Goal: Task Accomplishment & Management: Use online tool/utility

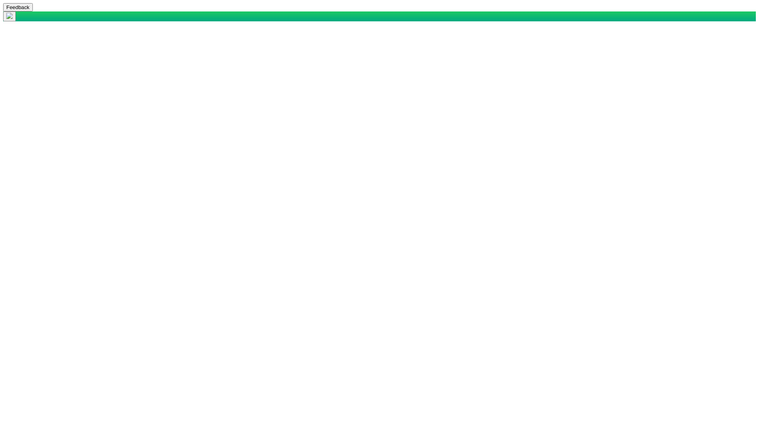
select select "mxui_widget_SearchInput_5_true"
select select "mxui_widget_SearchInput_6_true"
select select "mxui_widget_SearchInput_5_true"
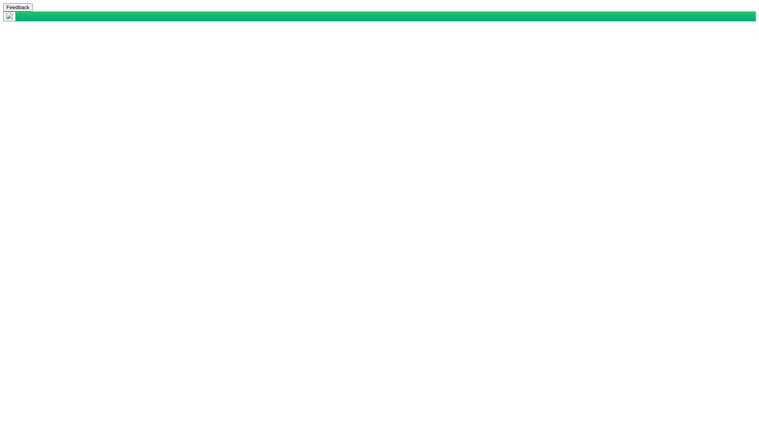
select select "mxui_widget_SearchInput_6_true"
type input "myrick"
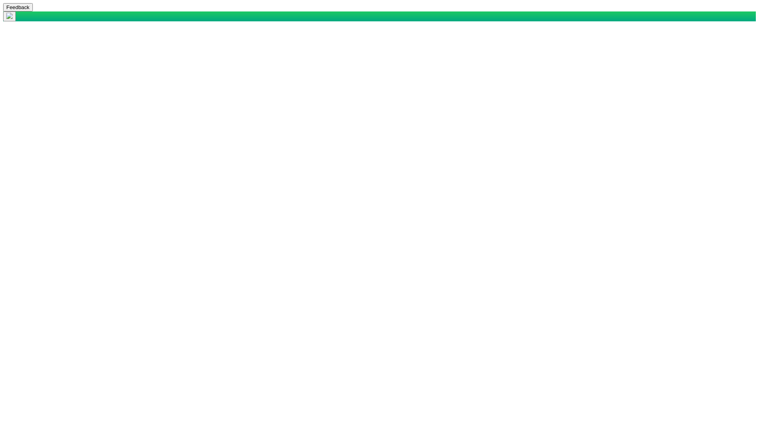
select select "42784196460033009"
select select "101049516639125752"
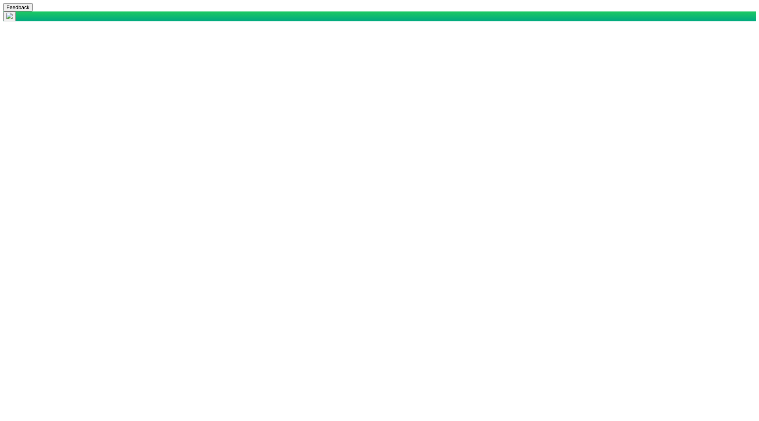
select select "124411939706123591"
type input "UrbanAdministrator, CustomerAdministrator_CRM, CustomerAdministrator_Site, Cust…"
drag, startPoint x: 420, startPoint y: 111, endPoint x: 290, endPoint y: 114, distance: 129.7
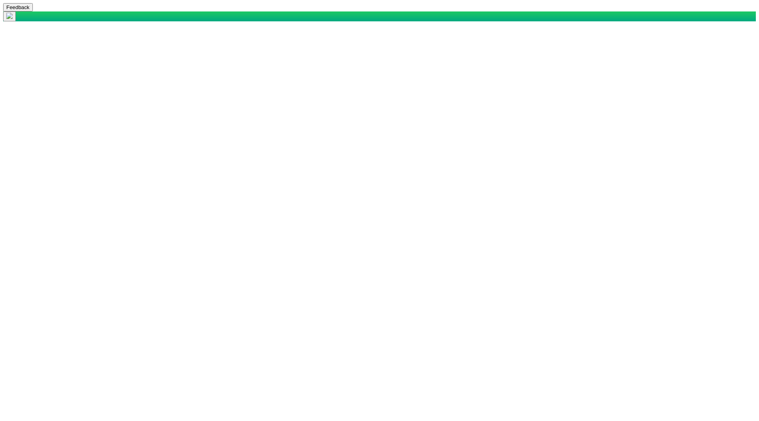
click at [19, 63] on span at bounding box center [19, 59] width 0 height 7
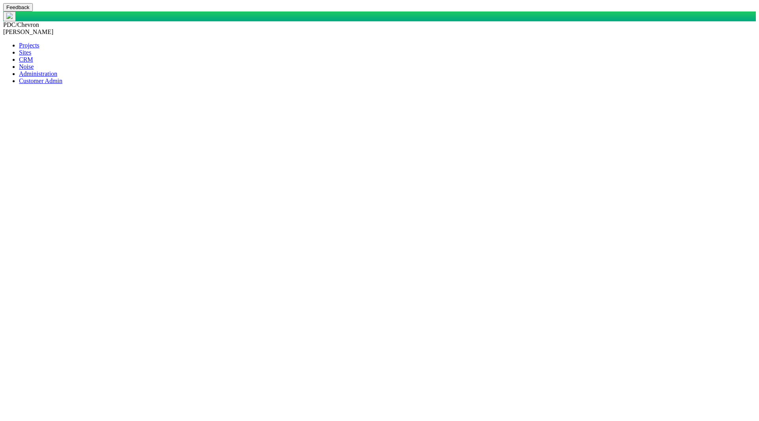
scroll to position [579, 0]
type input "[PERSON_NAME]"
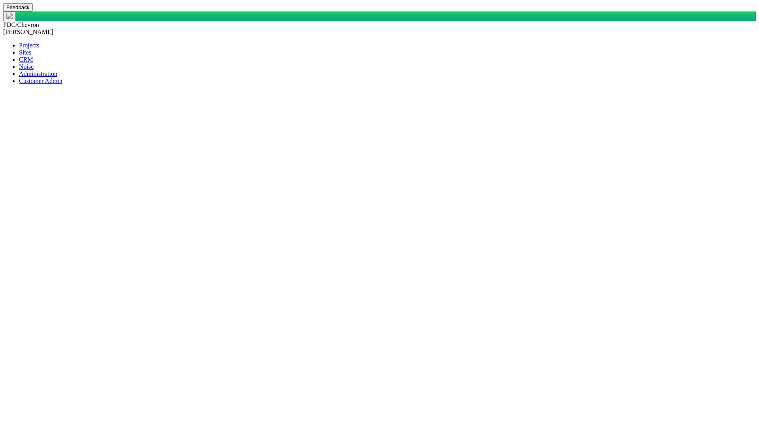
drag, startPoint x: 96, startPoint y: 45, endPoint x: 156, endPoint y: 41, distance: 60.3
copy span "Grievance: [PERSON_NAME] #"
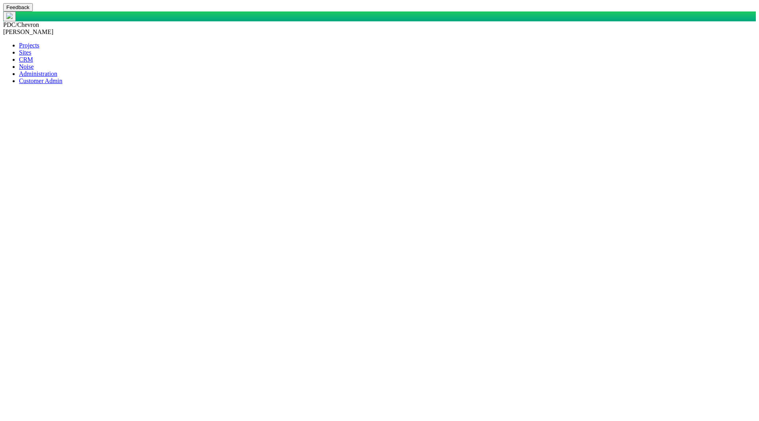
paste input "Grievance: [PERSON_NAME] #"
type input "Grievance: [PERSON_NAME] #"
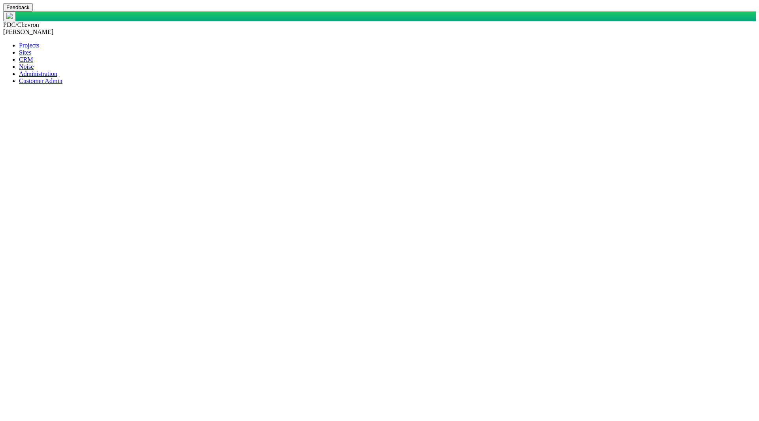
drag, startPoint x: 193, startPoint y: 128, endPoint x: 83, endPoint y: 130, distance: 109.9
drag, startPoint x: 203, startPoint y: 130, endPoint x: 93, endPoint y: 128, distance: 110.3
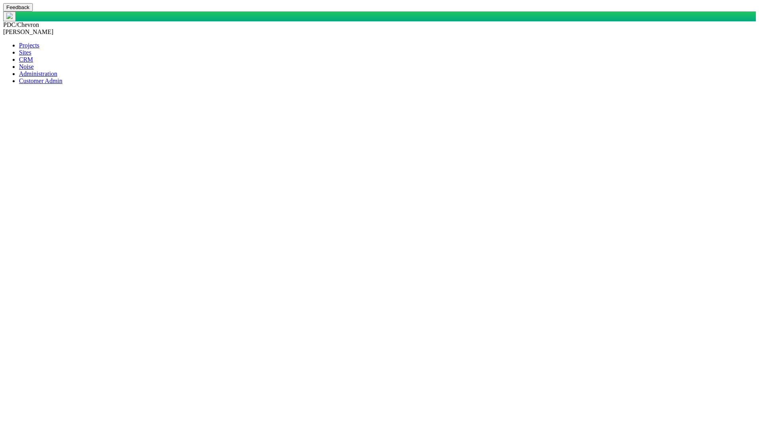
click at [133, 75] on body "Feedback PDC/Chevron [PERSON_NAME] Projects Sites CRM Noise Administration Cust…" at bounding box center [379, 223] width 752 height 441
paste input "Grievance: [PERSON_NAME] #"
drag, startPoint x: 196, startPoint y: 77, endPoint x: 138, endPoint y: 85, distance: 58.5
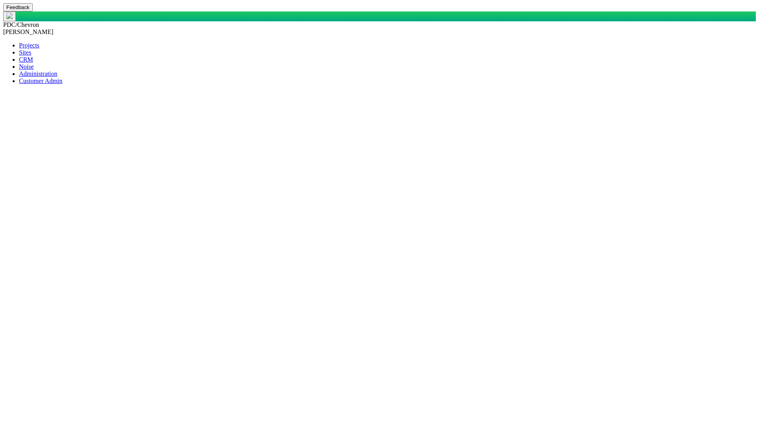
type input "G"
type input "camp"
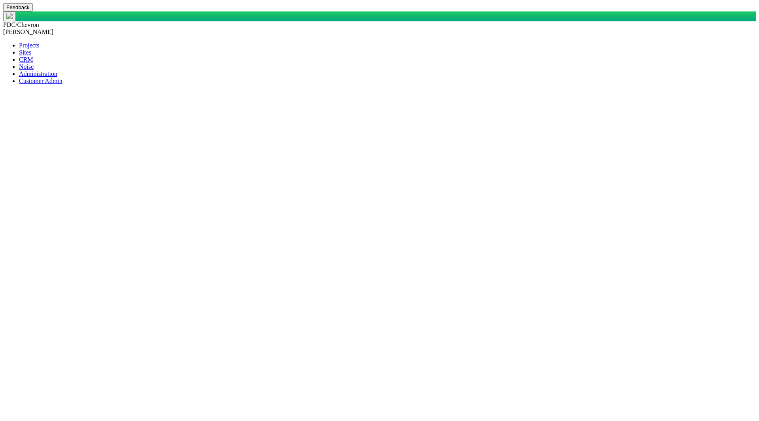
type textarea "x"
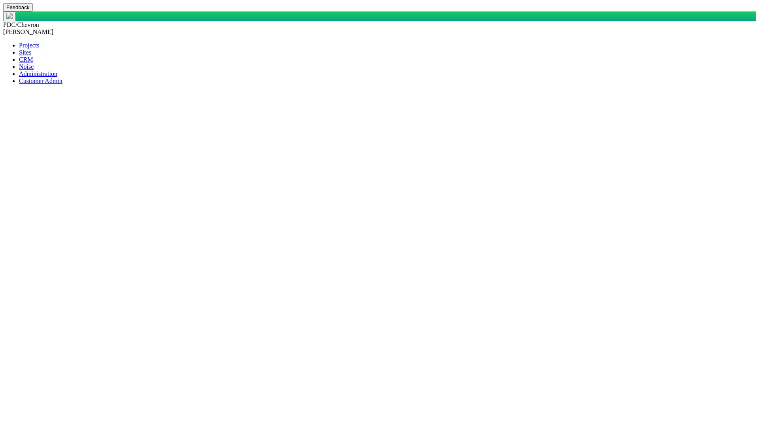
drag, startPoint x: 163, startPoint y: 79, endPoint x: 101, endPoint y: 81, distance: 62.1
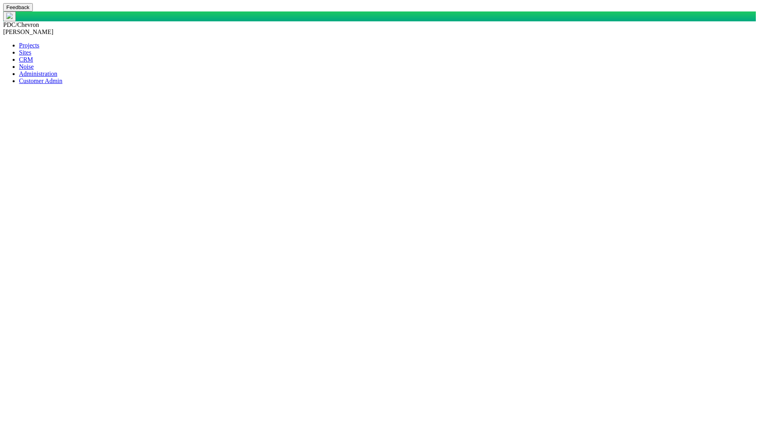
checkbox input "true"
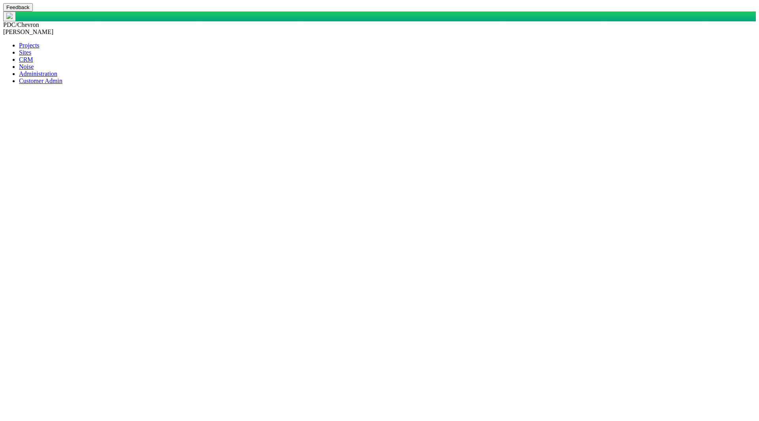
type textarea "x"
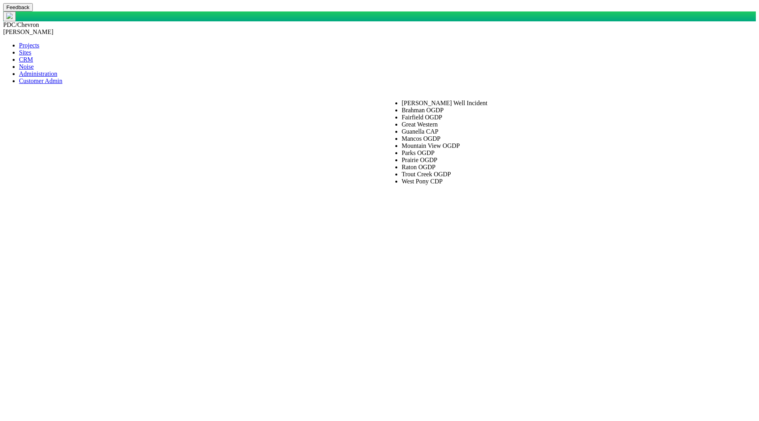
drag, startPoint x: 441, startPoint y: 105, endPoint x: 432, endPoint y: 90, distance: 17.7
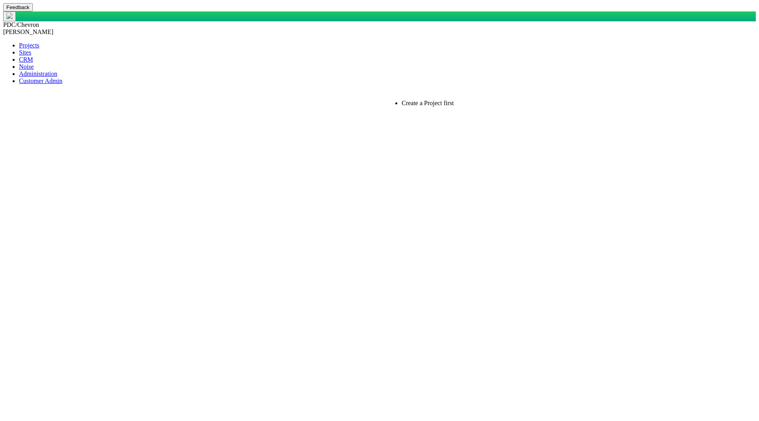
type input "d"
type input "c"
click at [432, 106] on span "Guanella CAP" at bounding box center [419, 103] width 37 height 7
type input "Guanella CAP"
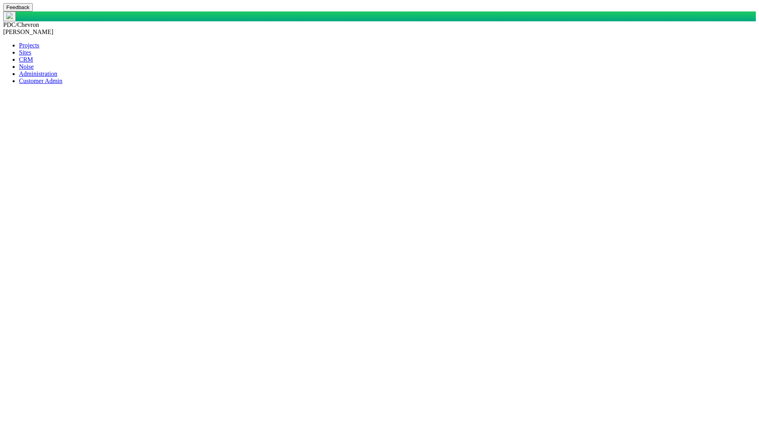
type input "[PERSON_NAME]"
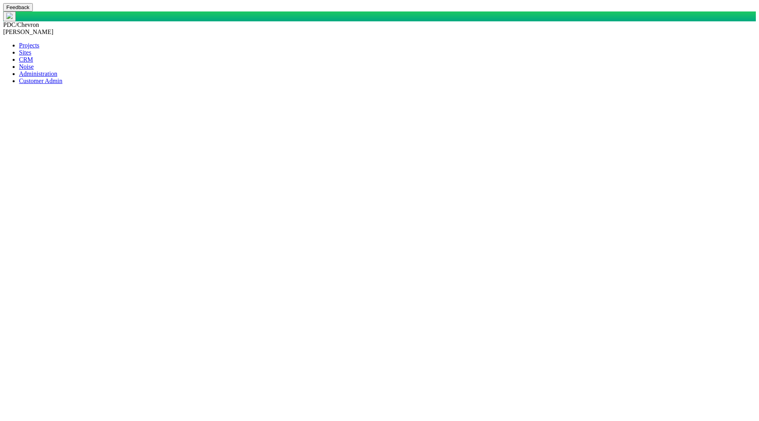
type input "Address of Interest"
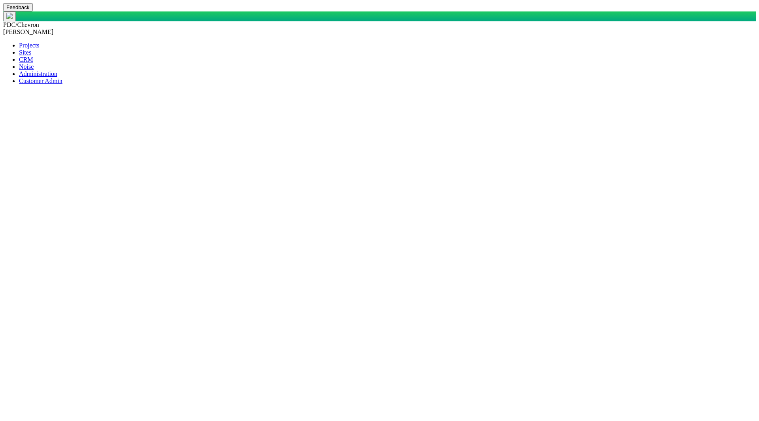
select select "48976645947974754"
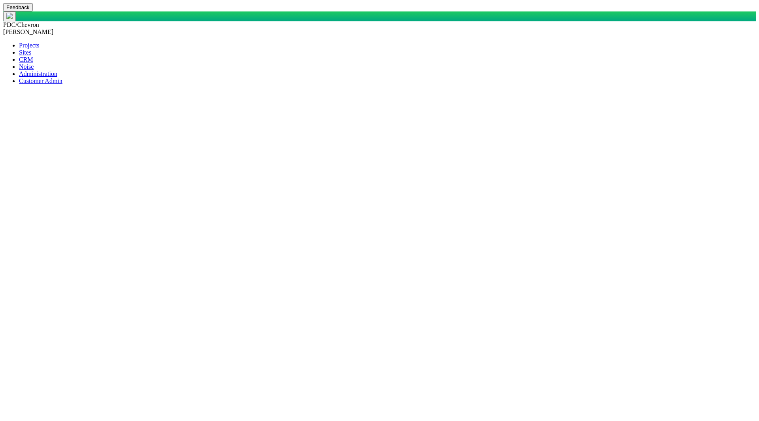
click at [409, 198] on label "CAP" at bounding box center [415, 195] width 12 height 7
checkbox input "true"
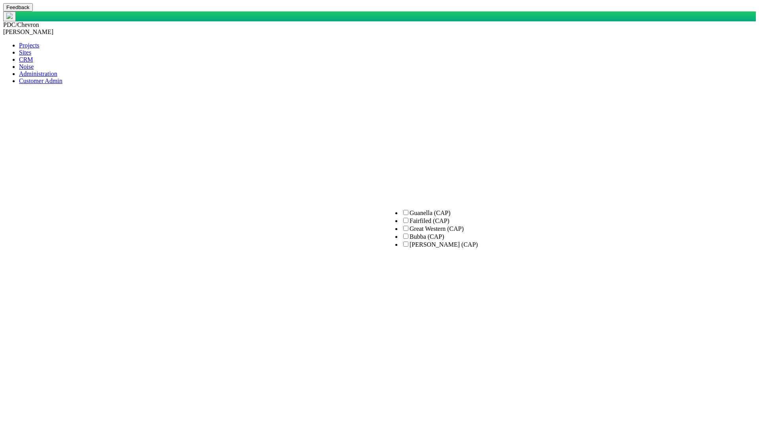
click at [403, 223] on input "Fairfiled (CAP)" at bounding box center [405, 220] width 5 height 5
checkbox input "true"
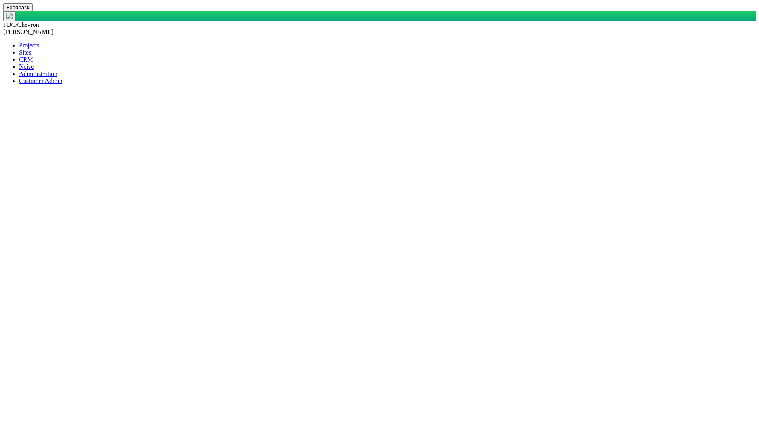
select select "48976645947670350"
checkbox input "true"
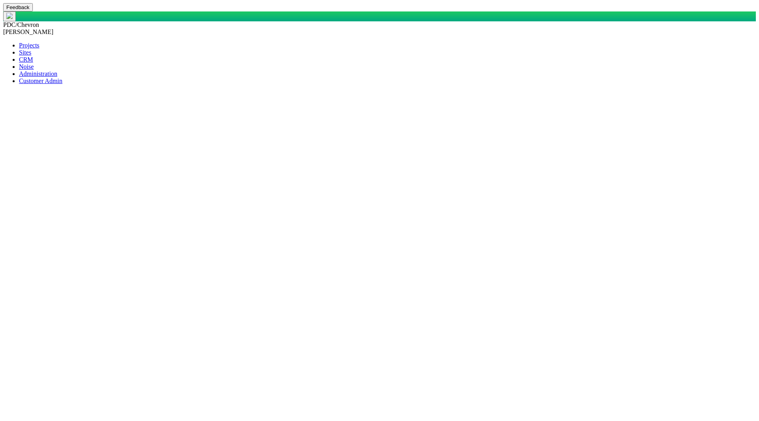
checkbox input "true"
type input "1111"
type input "2222"
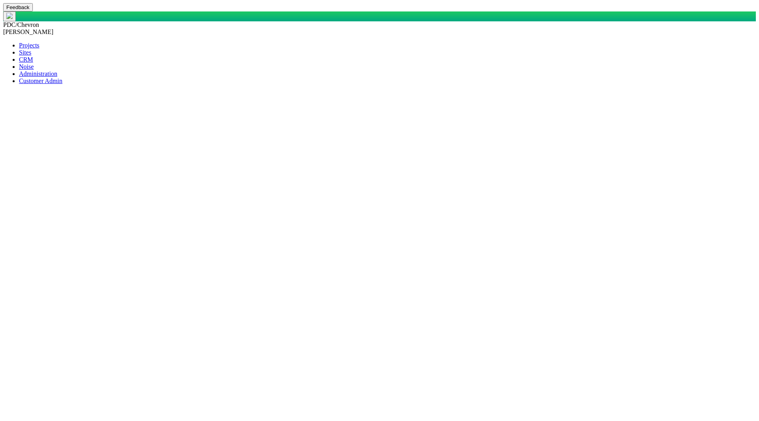
type input "3333"
type input "4444"
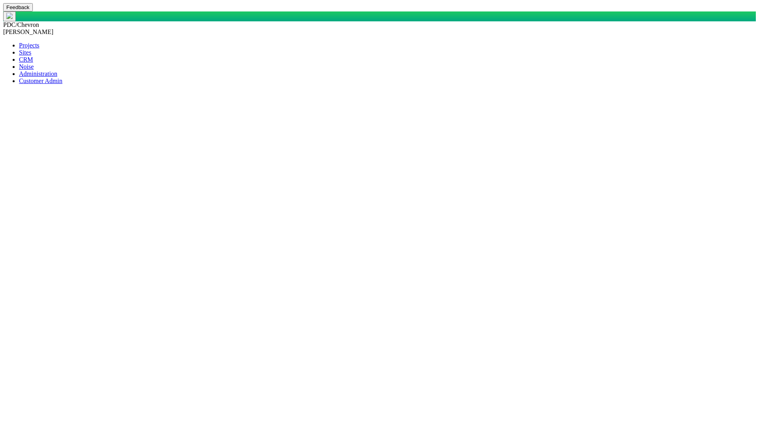
type input "[PERSON_NAME]"
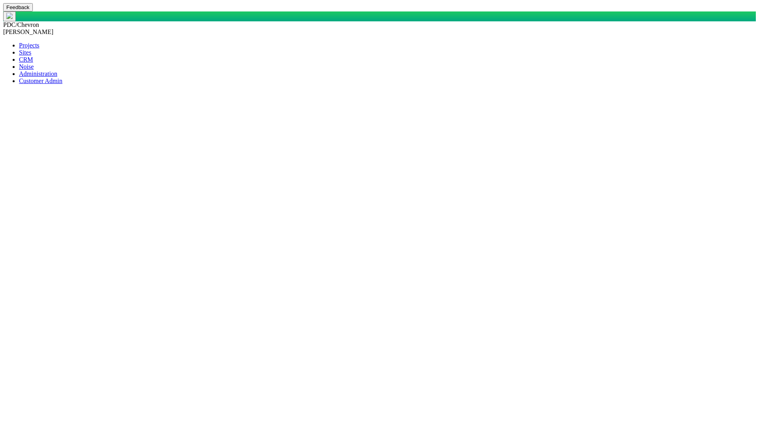
type textarea "x"
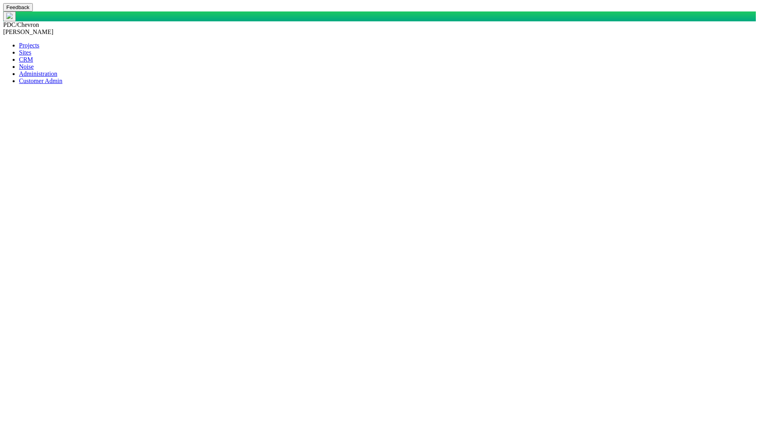
scroll to position [79, 0]
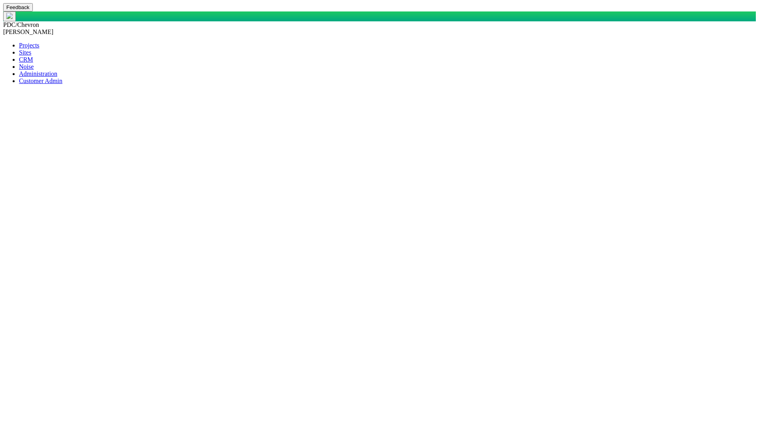
type input "[PERSON_NAME]"
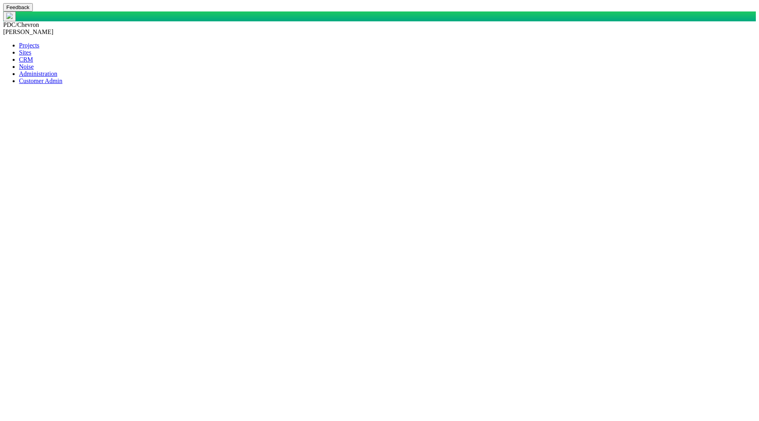
type textarea "x"
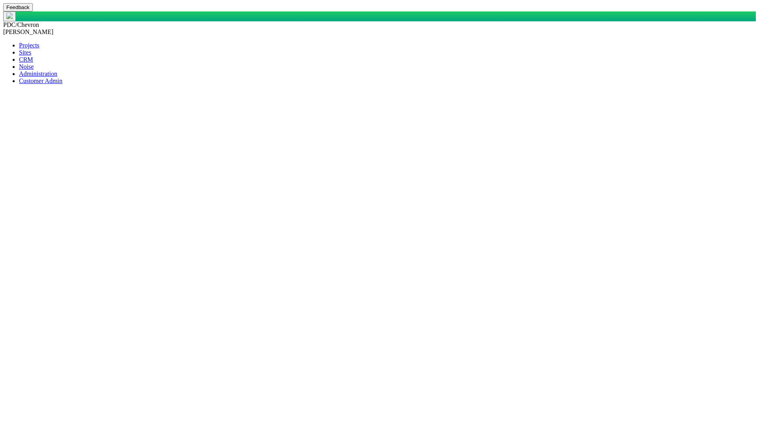
drag, startPoint x: 106, startPoint y: 215, endPoint x: 60, endPoint y: 217, distance: 46.3
copy div "[PERSON_NAME]"
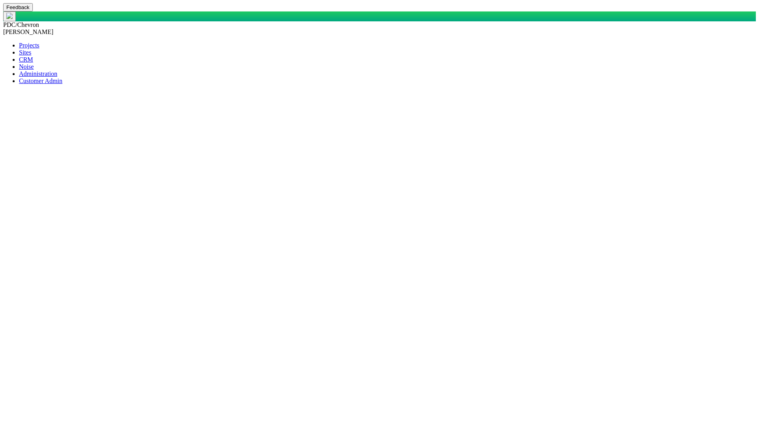
paste input "[PERSON_NAME]"
type input "[PERSON_NAME]"
drag, startPoint x: 174, startPoint y: 74, endPoint x: 50, endPoint y: 73, distance: 124.1
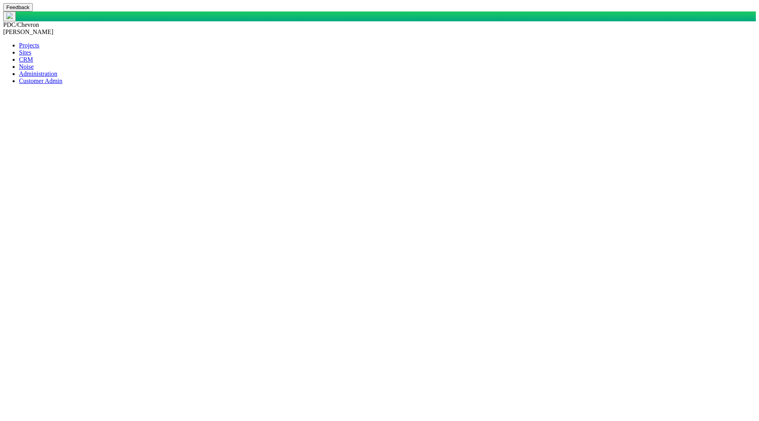
click at [122, 132] on body "Feedback PDC/Chevron [PERSON_NAME] Projects Sites CRM Noise Administration Cust…" at bounding box center [379, 220] width 752 height 434
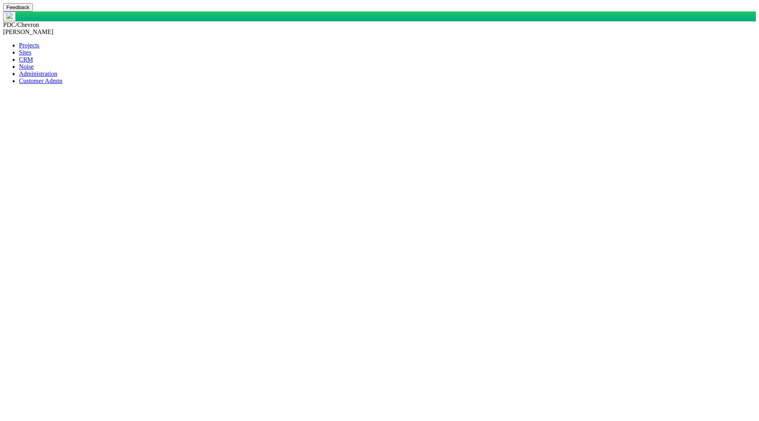
drag, startPoint x: 128, startPoint y: 127, endPoint x: 133, endPoint y: 127, distance: 5.2
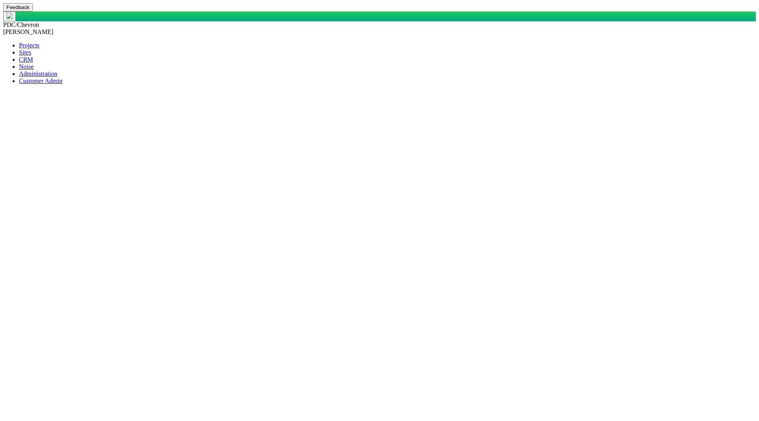
paste input "[PERSON_NAME]"
type input "[PERSON_NAME]"
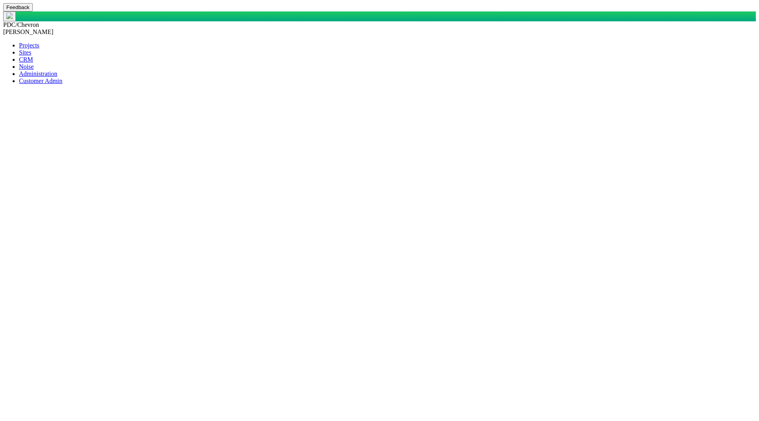
type input "[STREET_ADDRESS]"
type input "[PERSON_NAME]"
type input "[GEOGRAPHIC_DATA]"
type input "65742"
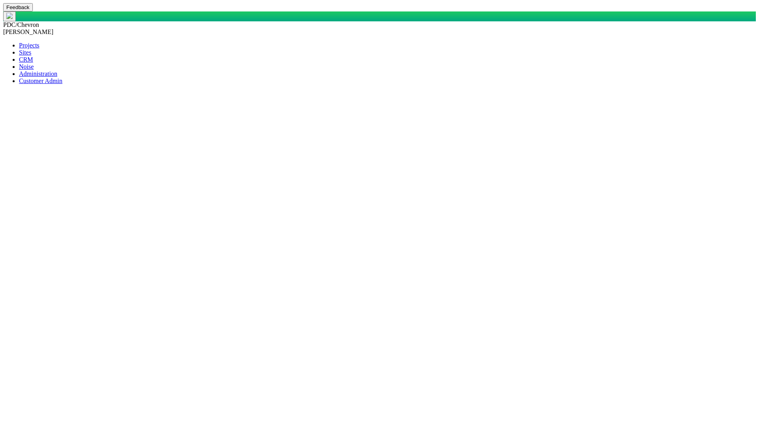
drag, startPoint x: 173, startPoint y: 73, endPoint x: 92, endPoint y: 77, distance: 80.3
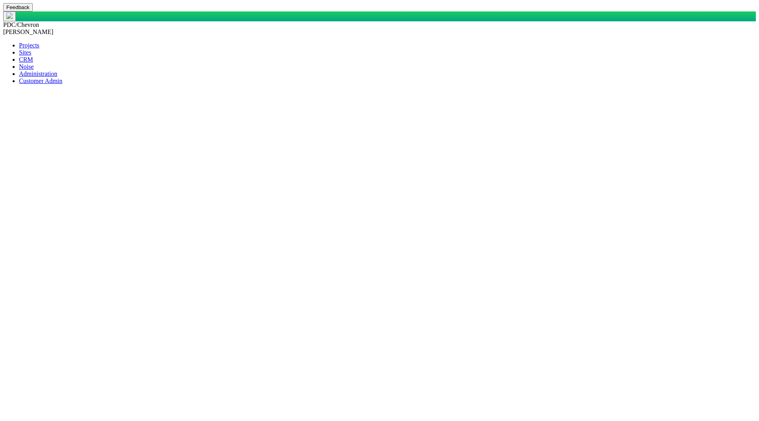
drag, startPoint x: 462, startPoint y: 112, endPoint x: 459, endPoint y: 117, distance: 5.7
select select "48976645947669994"
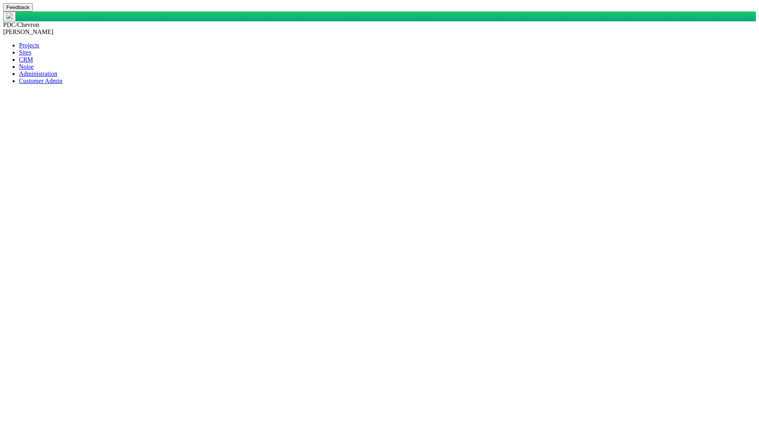
type input "11"
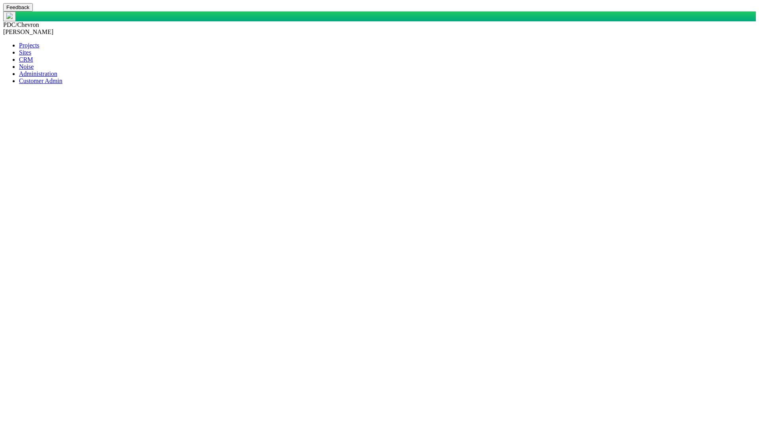
type input "22"
type input "33"
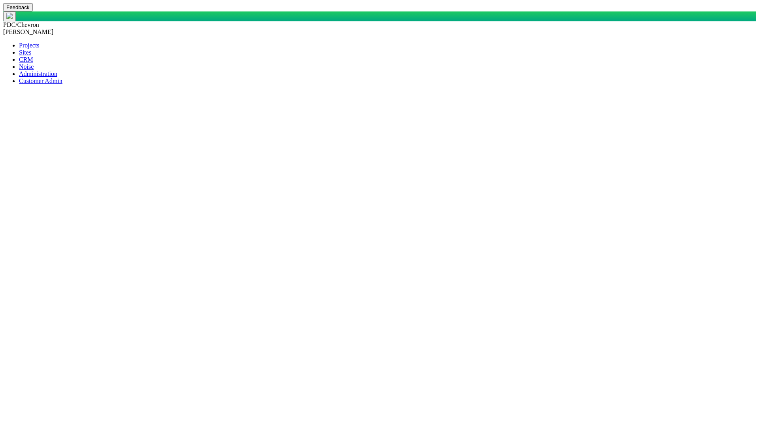
type input "44"
checkbox input "true"
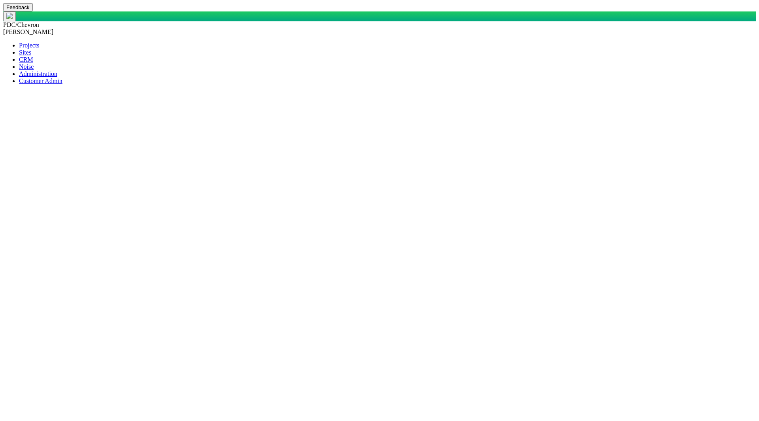
checkbox input "true"
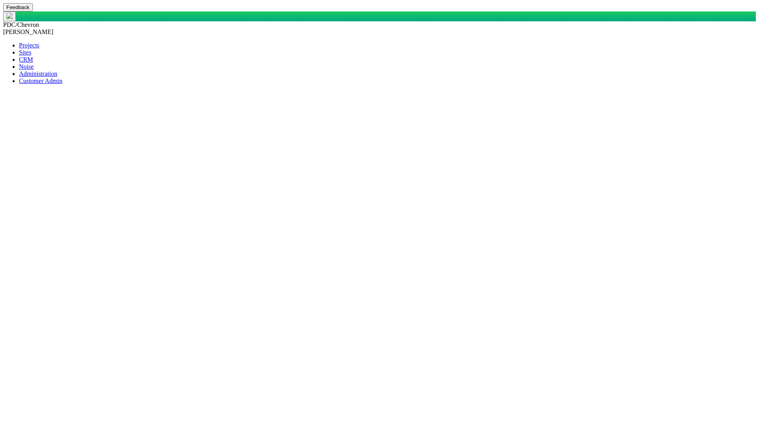
type input "[PERSON_NAME]"
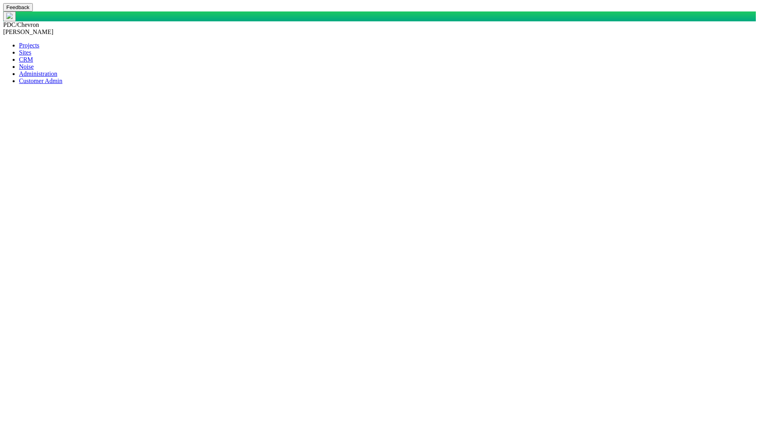
type textarea "x"
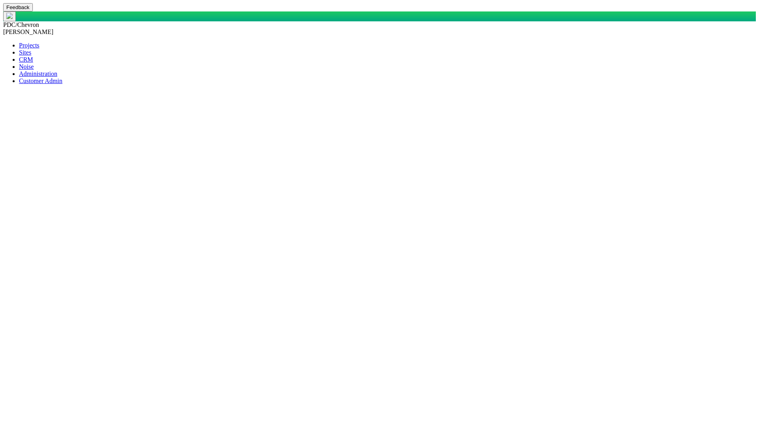
type input "[PERSON_NAME]"
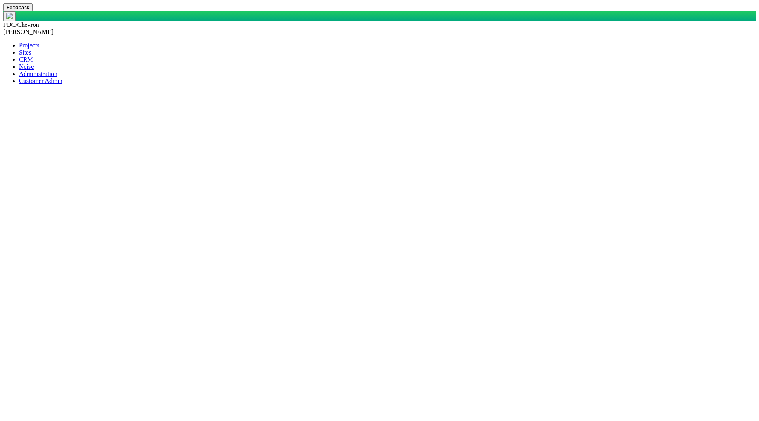
select select "48976645947974754"
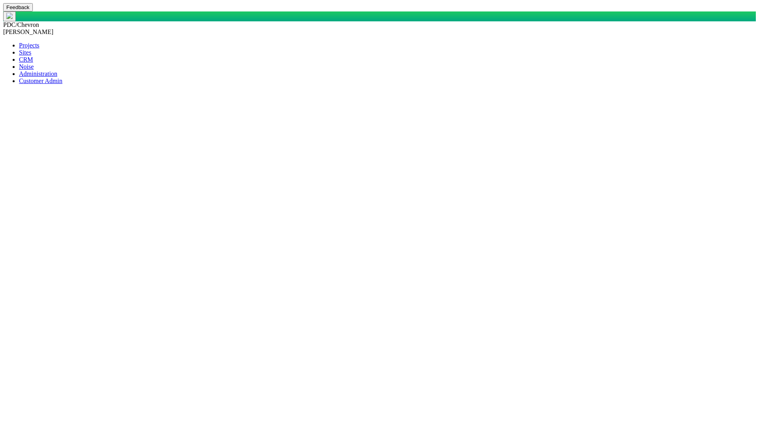
scroll to position [15, 0]
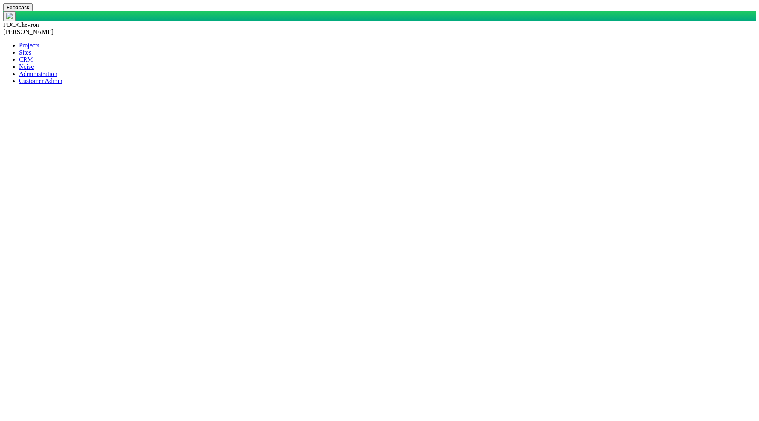
type input "[PERSON_NAME]"
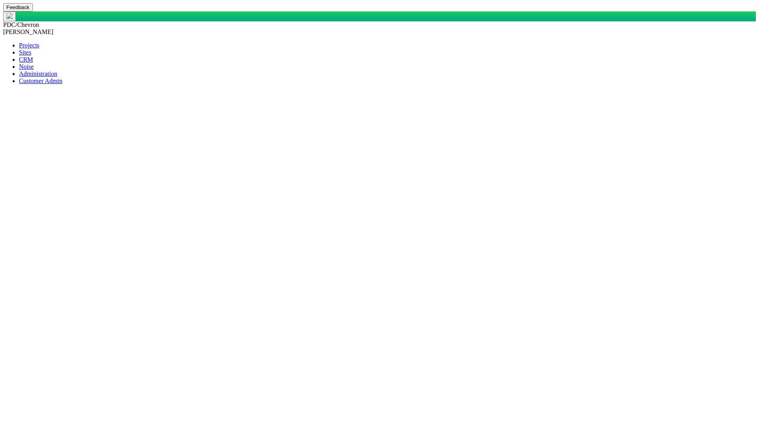
type input "[PERSON_NAME]"
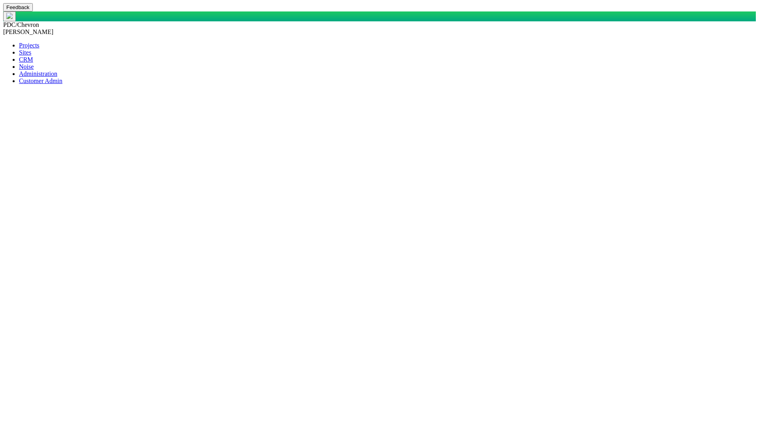
type input "[STREET_ADDRESS]"
type input "[GEOGRAPHIC_DATA]"
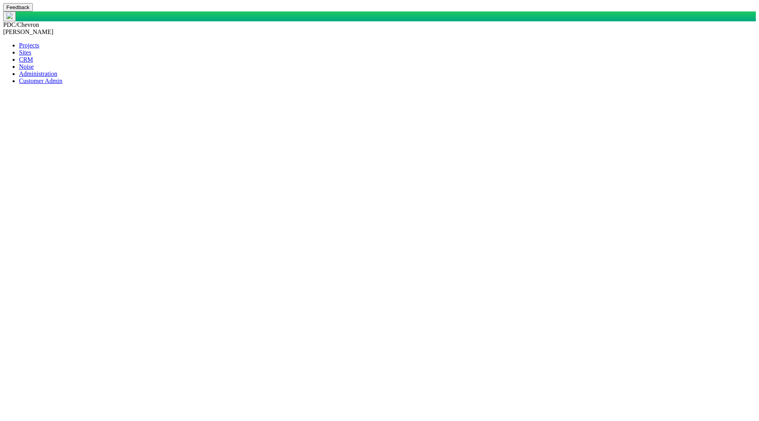
type input "65742"
drag, startPoint x: 49, startPoint y: 326, endPoint x: 62, endPoint y: 353, distance: 29.9
select select "48976645947669994"
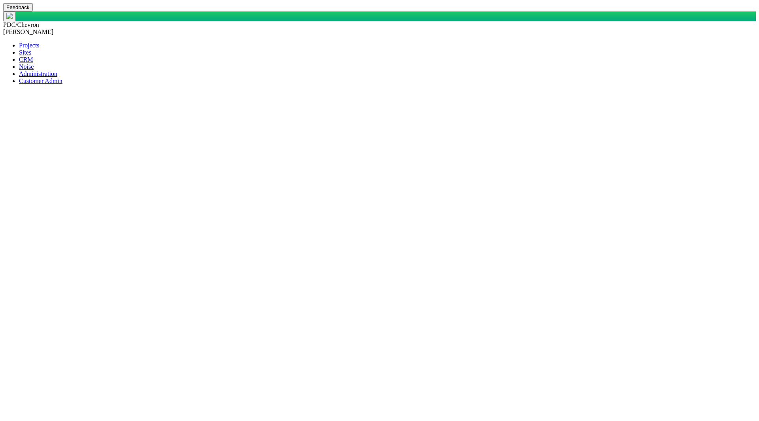
type input "1111"
type input "2222"
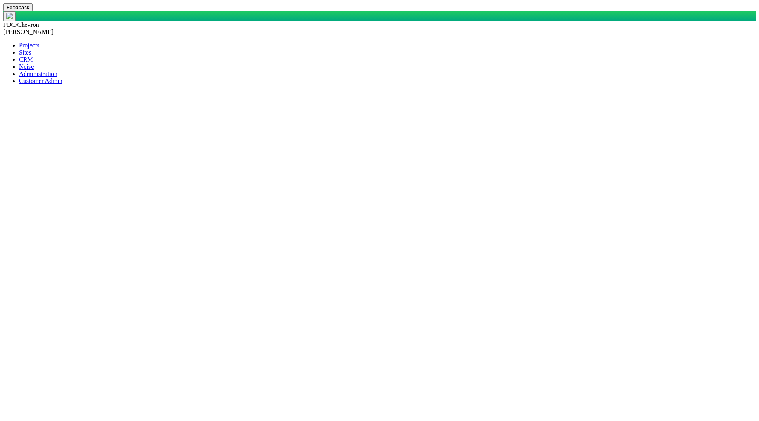
type input "3333"
type input "4444"
drag, startPoint x: 479, startPoint y: 282, endPoint x: 432, endPoint y: 231, distance: 69.9
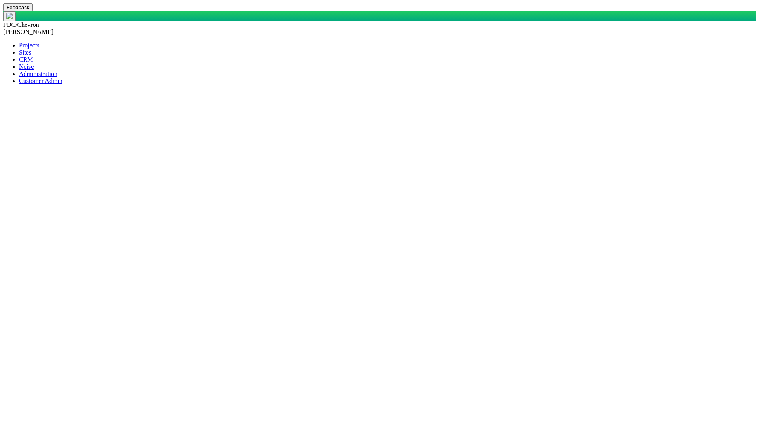
checkbox input "false"
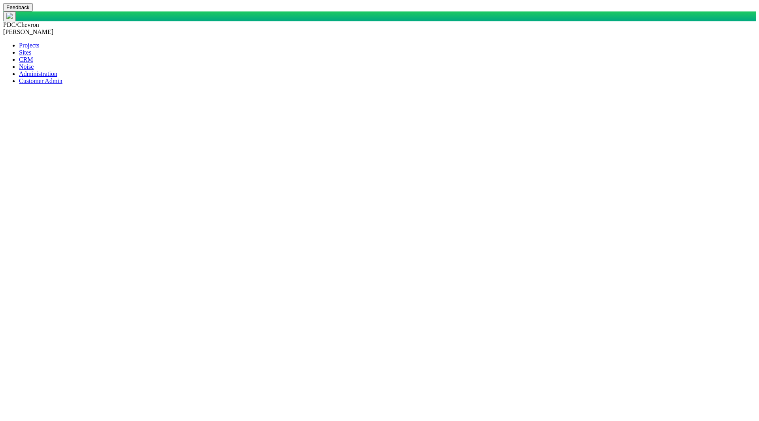
type input "[PERSON_NAME]"
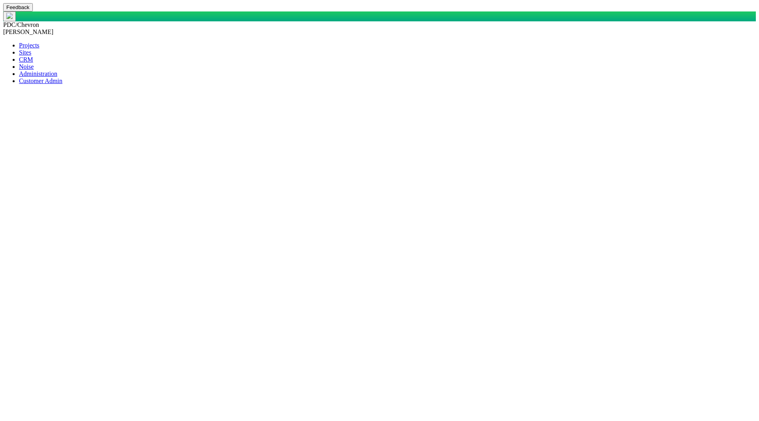
type textarea "x"
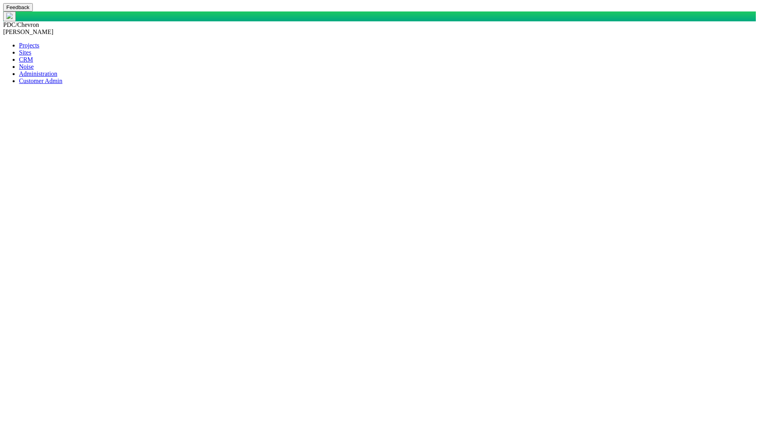
select select "149744687610123984"
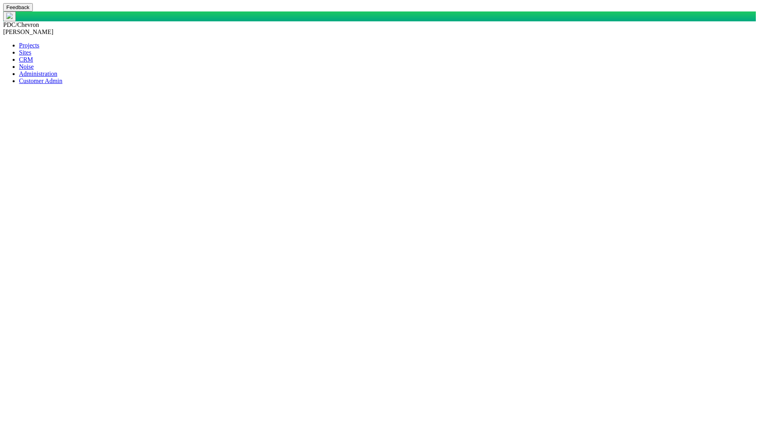
drag, startPoint x: 141, startPoint y: 75, endPoint x: 165, endPoint y: 73, distance: 23.8
type input "[PERSON_NAME]"
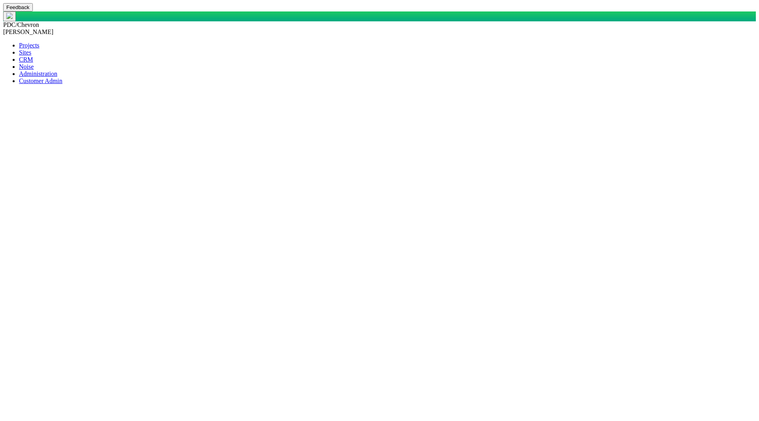
paste input "[PERSON_NAME]"
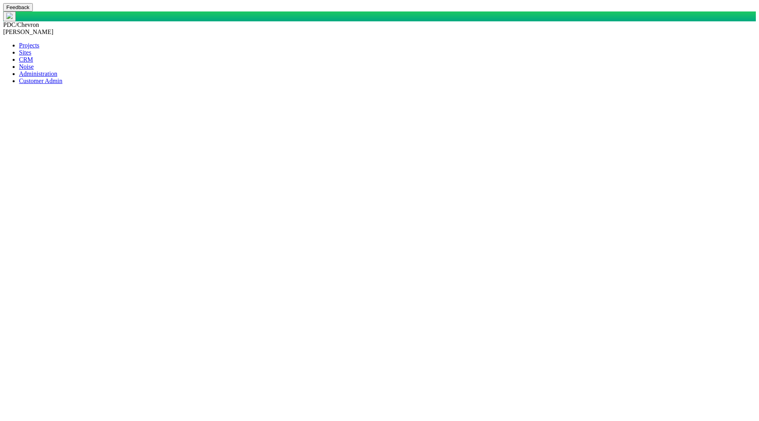
type input "[PERSON_NAME]"
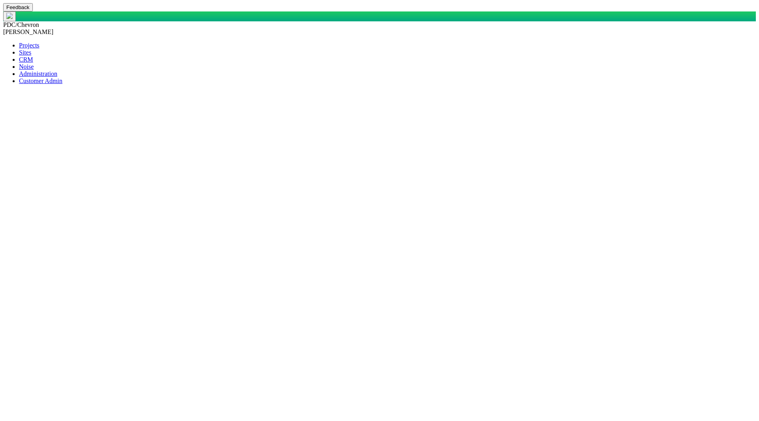
type textarea "x"
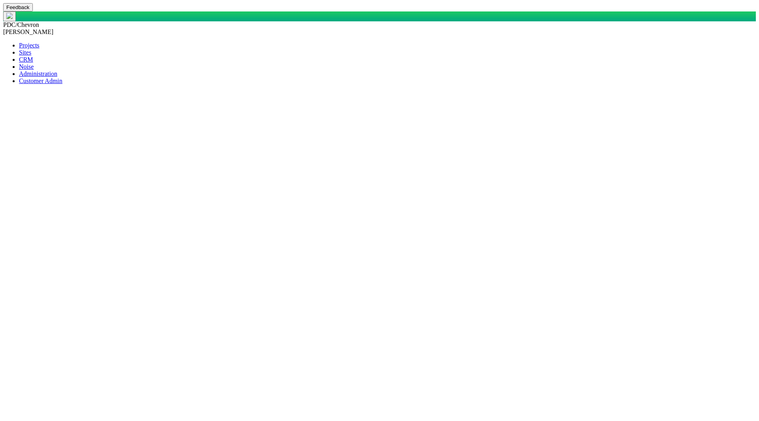
select select "31806672368381275"
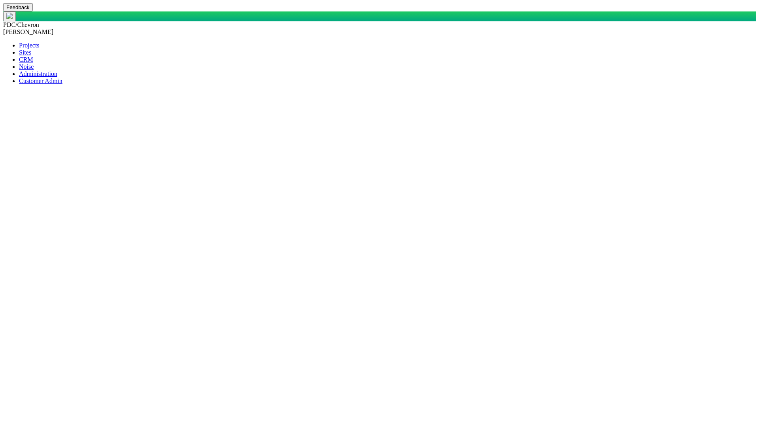
drag, startPoint x: 175, startPoint y: 74, endPoint x: 94, endPoint y: 74, distance: 80.6
type input "[PERSON_NAME]"
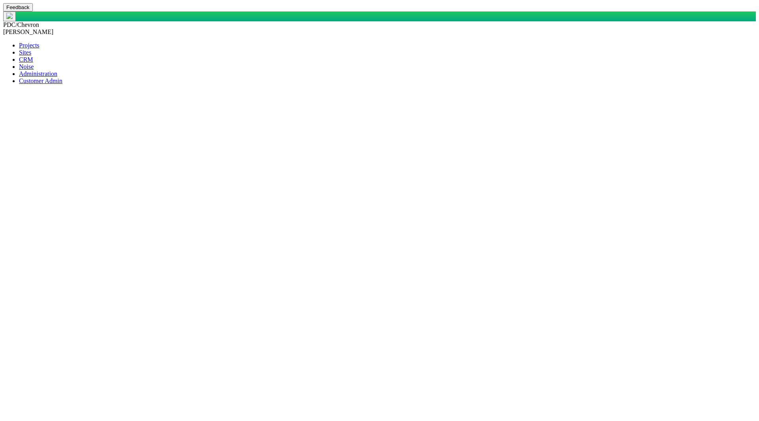
scroll to position [579, 0]
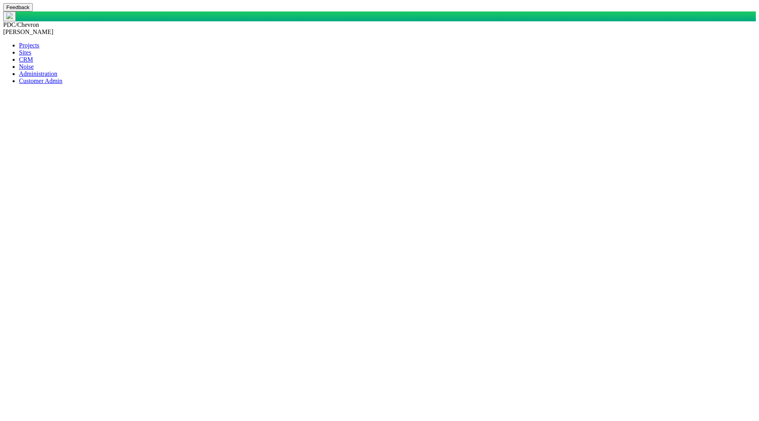
type input "v"
type input "[PERSON_NAME]"
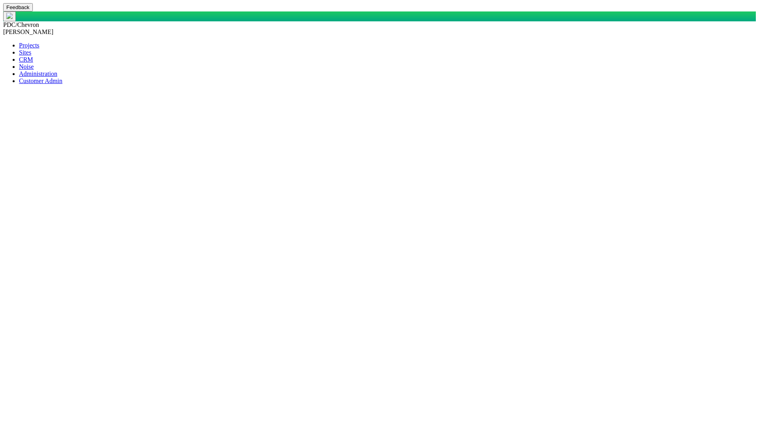
drag, startPoint x: 684, startPoint y: 385, endPoint x: 333, endPoint y: 378, distance: 351.8
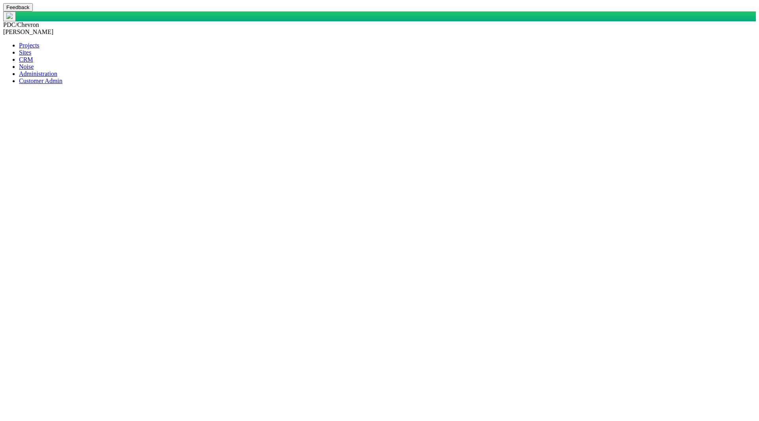
type textarea "x"
select select "149744687610123984"
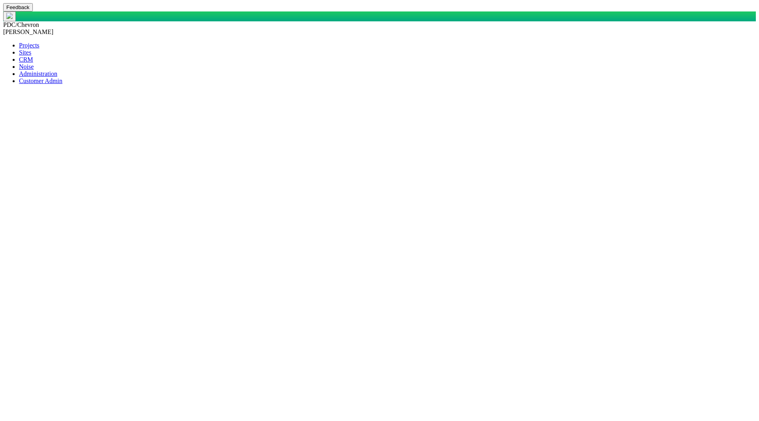
select select "High"
type input "[PERSON_NAME]"
select select "150870587516967431"
type input "[PERSON_NAME]"
select select "31806672368381275"
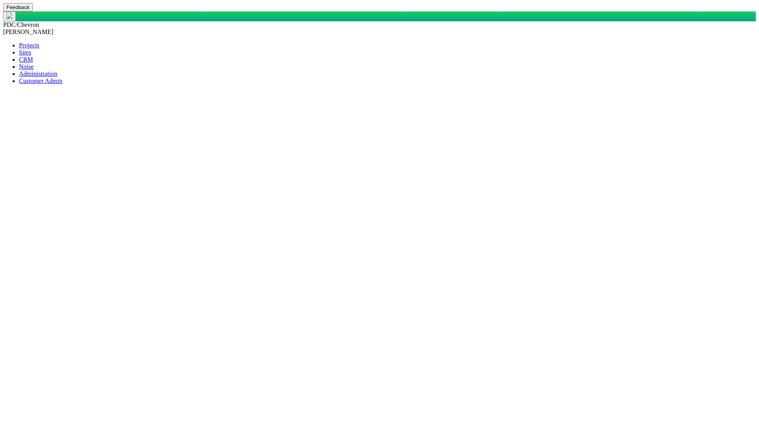
select select "92605267337848736"
select select "81909218222848191"
select select "155092712167575200"
select select "99923616732340264"
select select "27303072740934058"
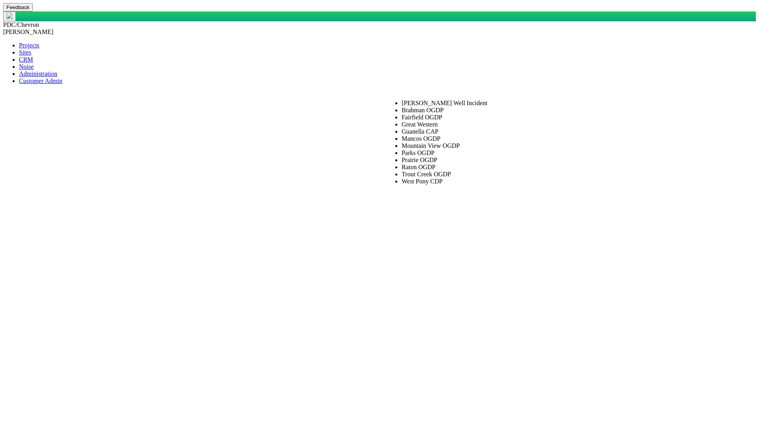
click at [438, 135] on span "Guanella CAP" at bounding box center [419, 131] width 37 height 7
type input "Guanella CAP"
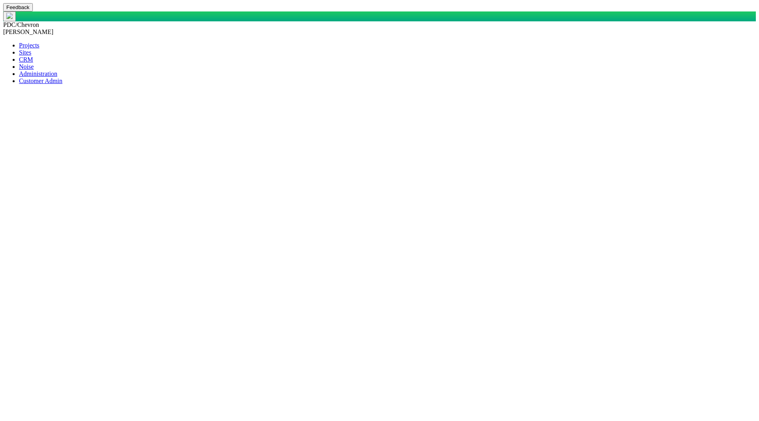
type textarea "x"
drag, startPoint x: 140, startPoint y: 77, endPoint x: 104, endPoint y: 79, distance: 36.4
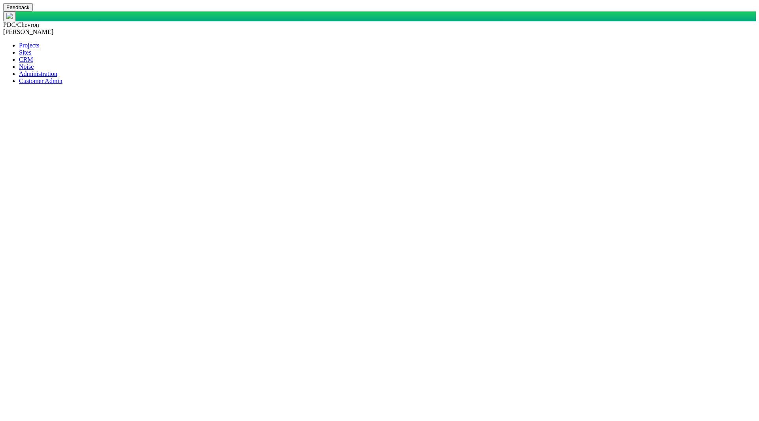
paste input "[PERSON_NAME]"
type input "[PERSON_NAME]"
